Goal: Information Seeking & Learning: Learn about a topic

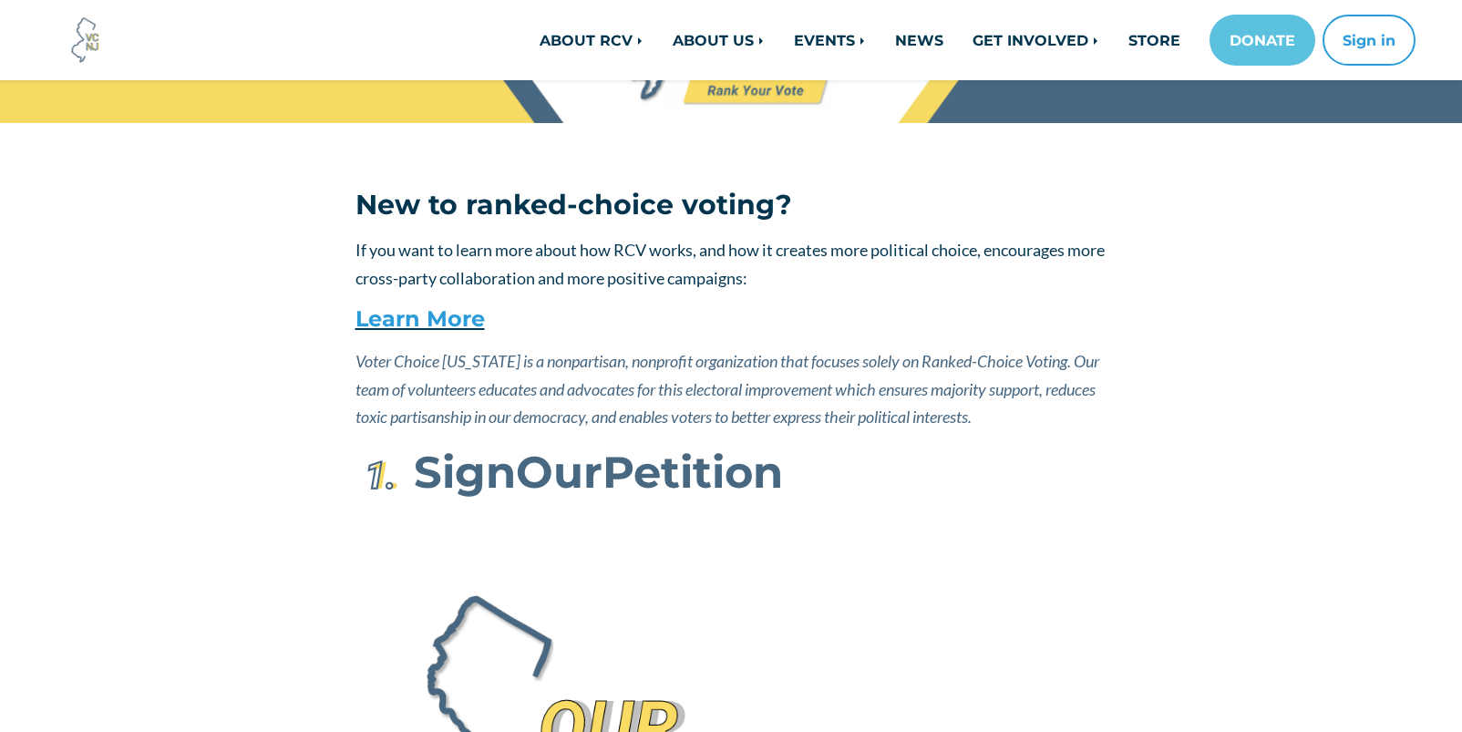
scroll to position [182, 0]
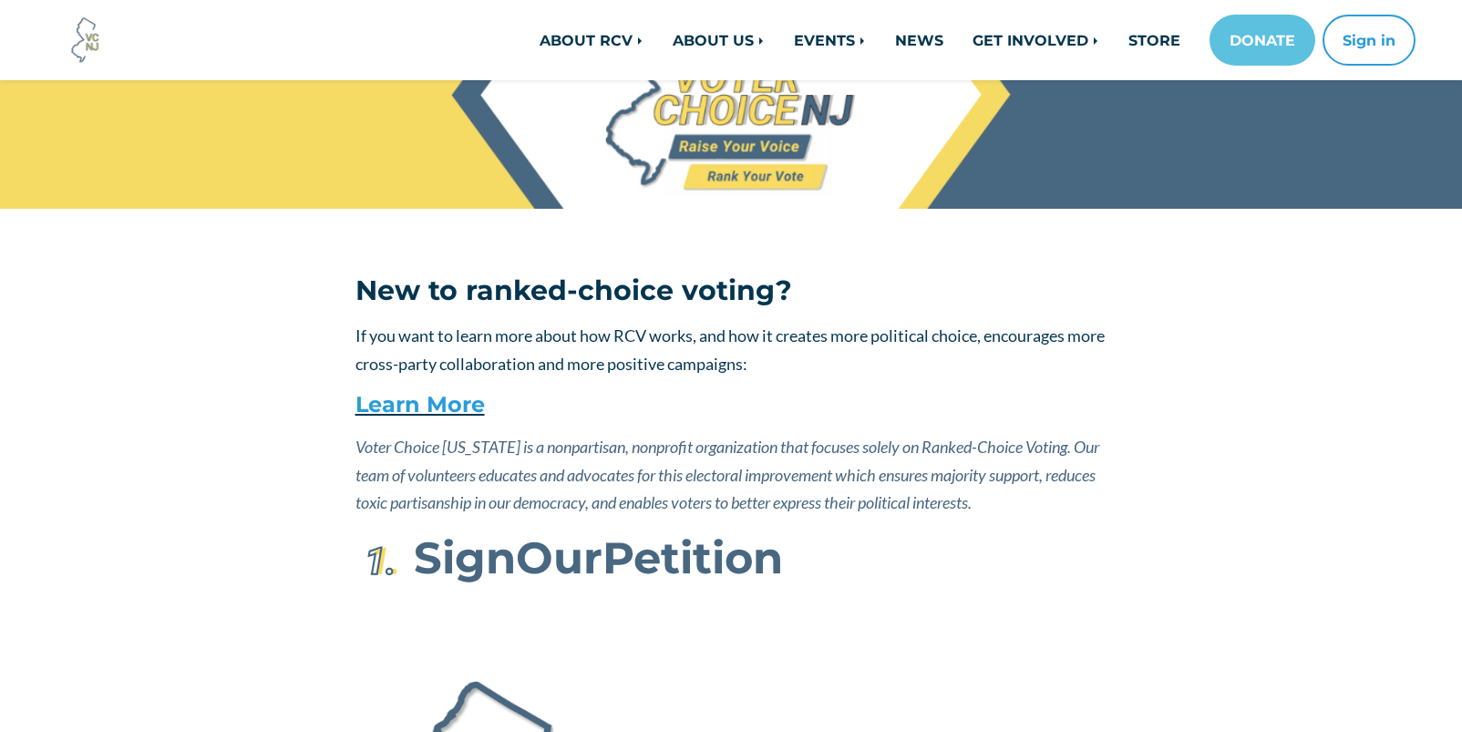
scroll to position [91, 0]
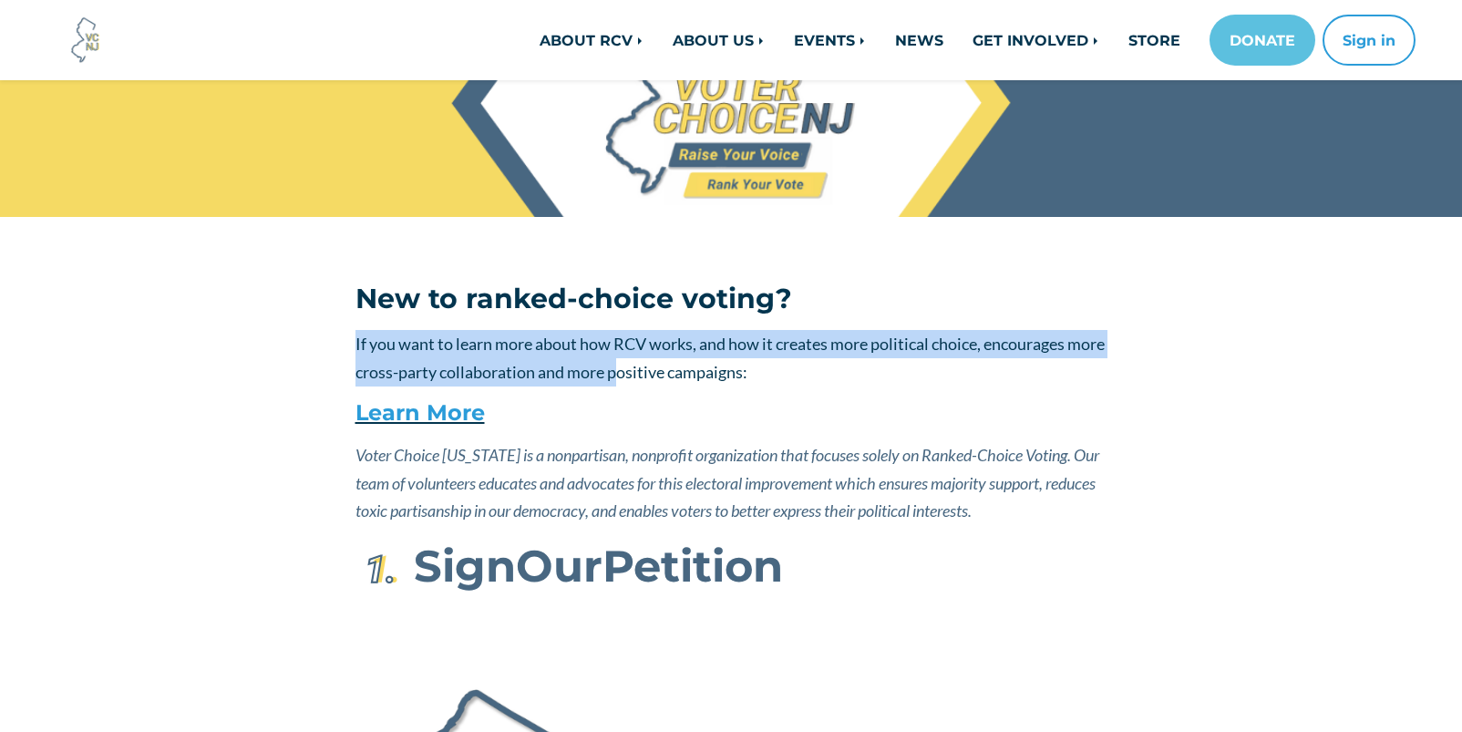
drag, startPoint x: 356, startPoint y: 344, endPoint x: 658, endPoint y: 386, distance: 304.7
click at [658, 386] on p "If you want to learn more about how RCV works, and how it creates more politica…" at bounding box center [732, 358] width 752 height 56
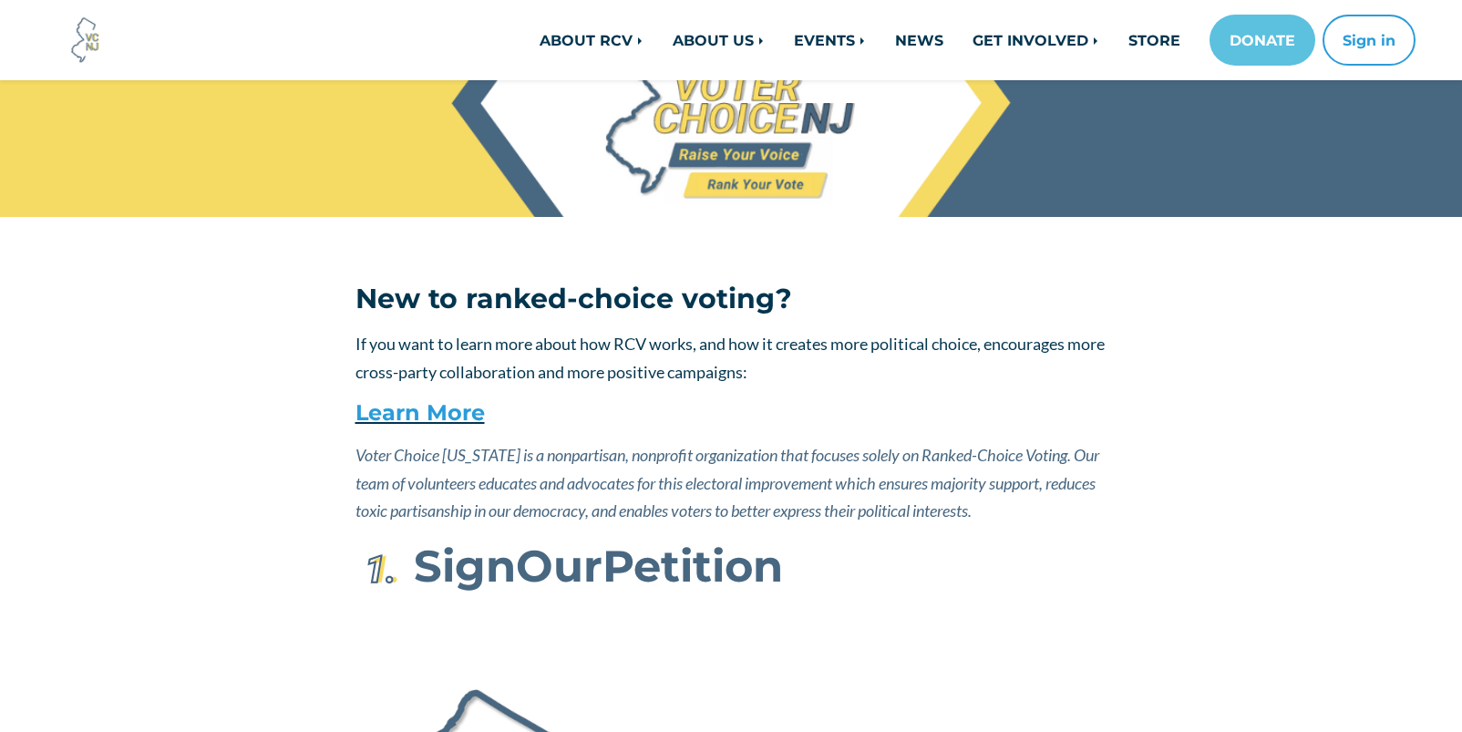
click at [660, 409] on h4 "Learn More" at bounding box center [732, 413] width 752 height 26
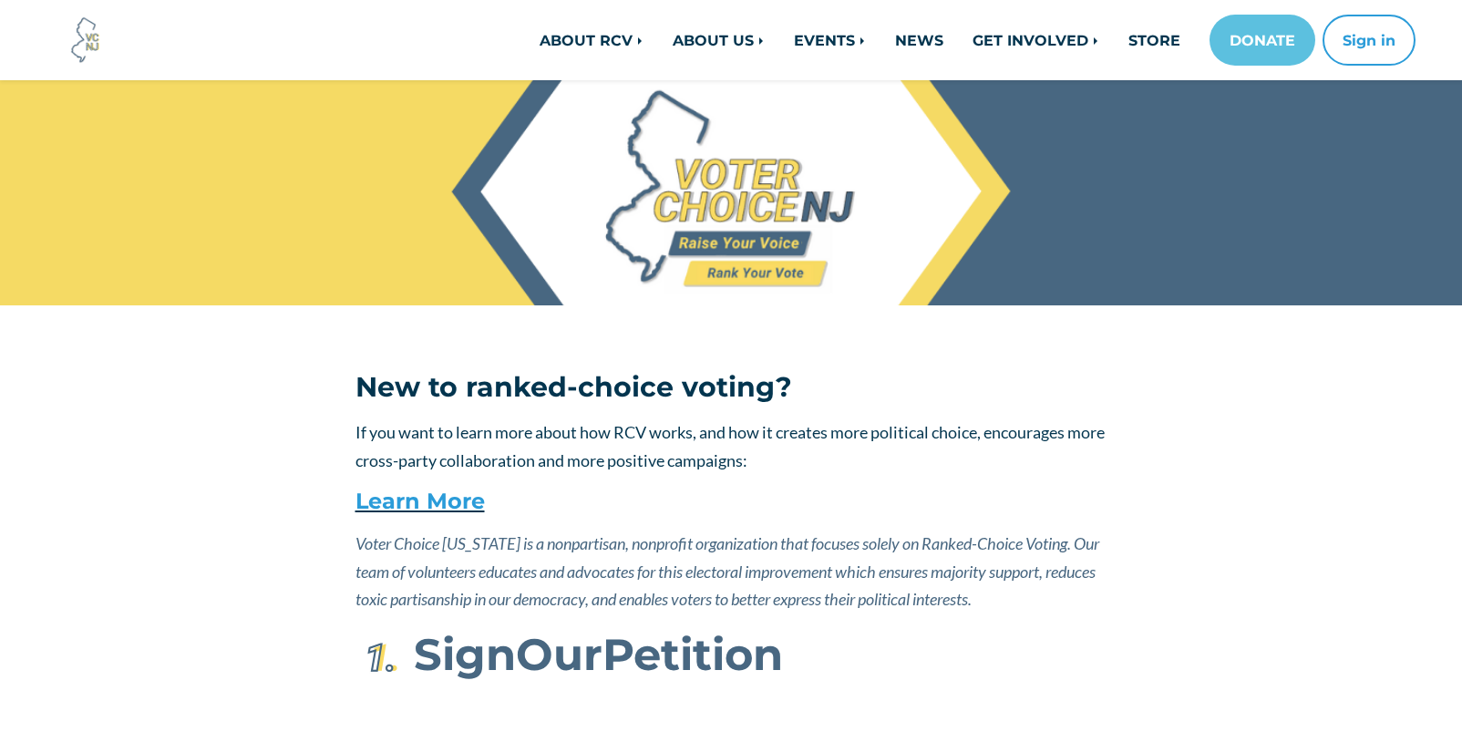
scroll to position [0, 0]
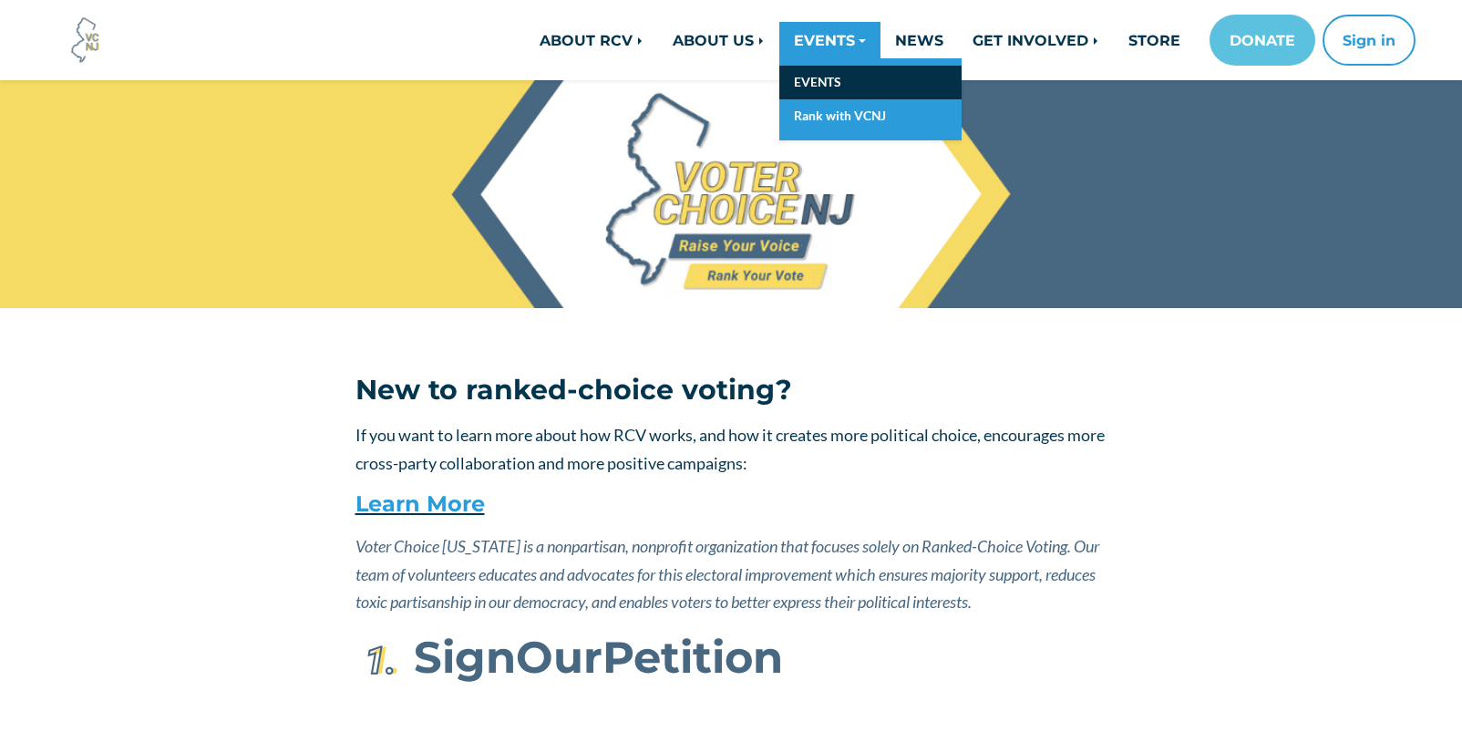
click at [824, 77] on link "EVENTS" at bounding box center [870, 83] width 182 height 34
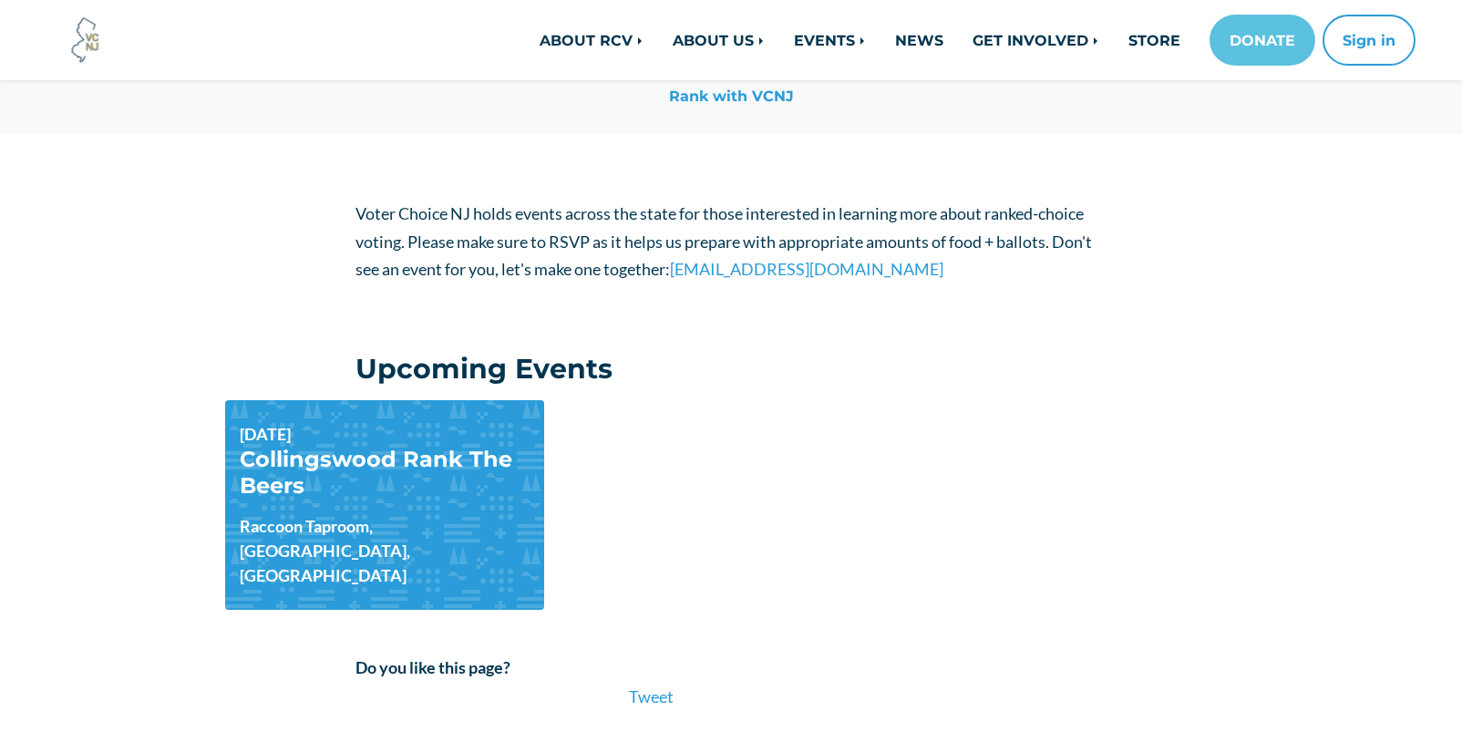
scroll to position [273, 0]
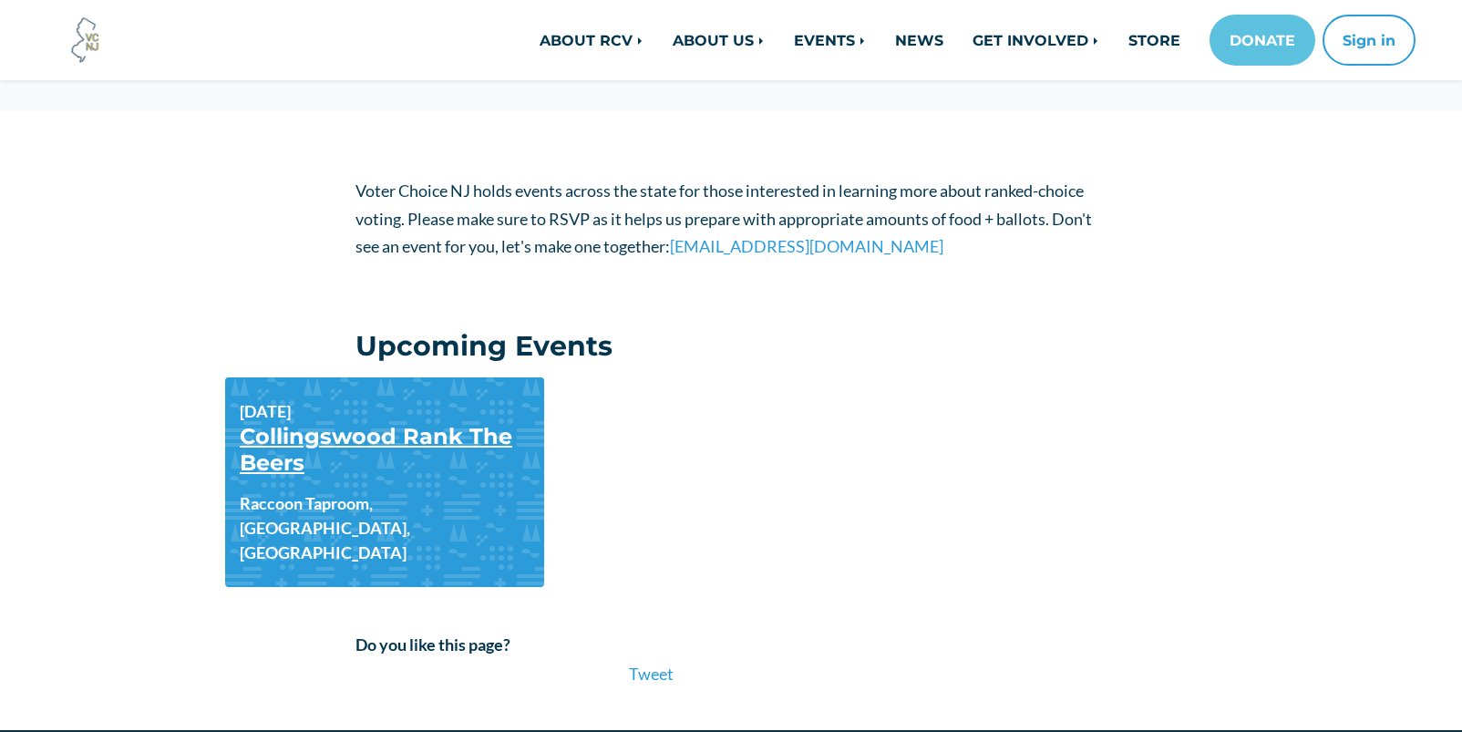
click at [300, 459] on link "Collingswood Rank The Beers" at bounding box center [376, 449] width 273 height 53
